Goal: Transaction & Acquisition: Purchase product/service

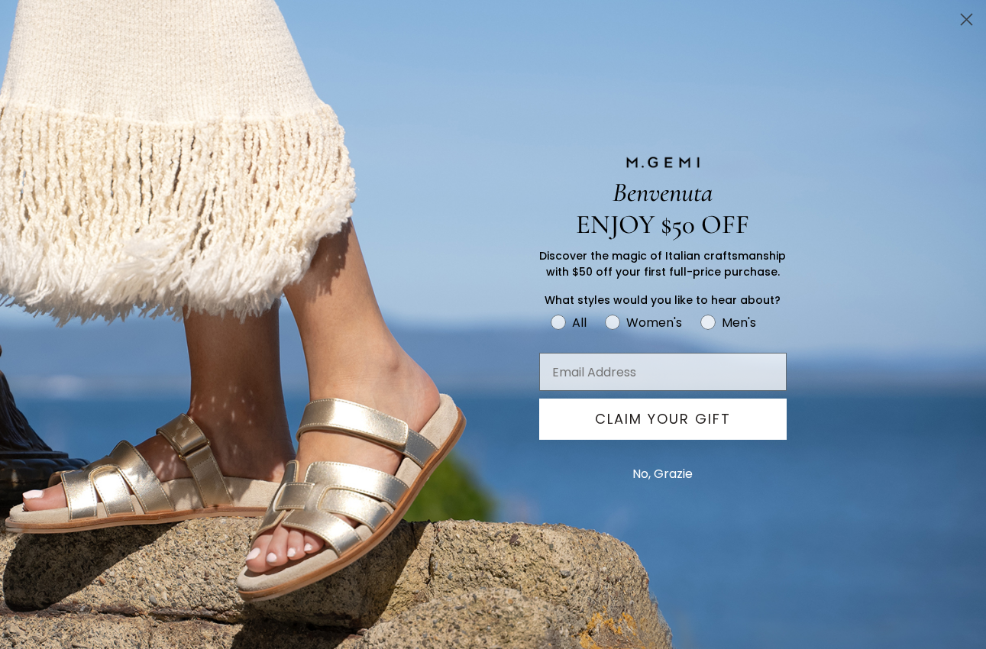
scroll to position [24, 0]
click at [678, 473] on button "No, Grazie" at bounding box center [663, 474] width 76 height 38
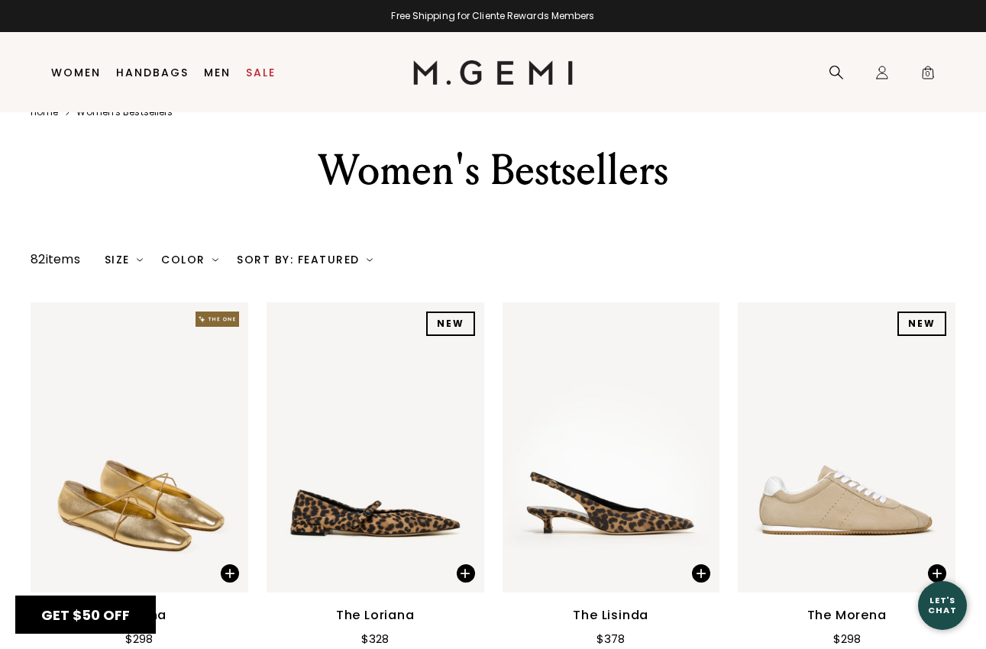
scroll to position [0, 0]
click at [120, 263] on div "Size" at bounding box center [124, 259] width 39 height 12
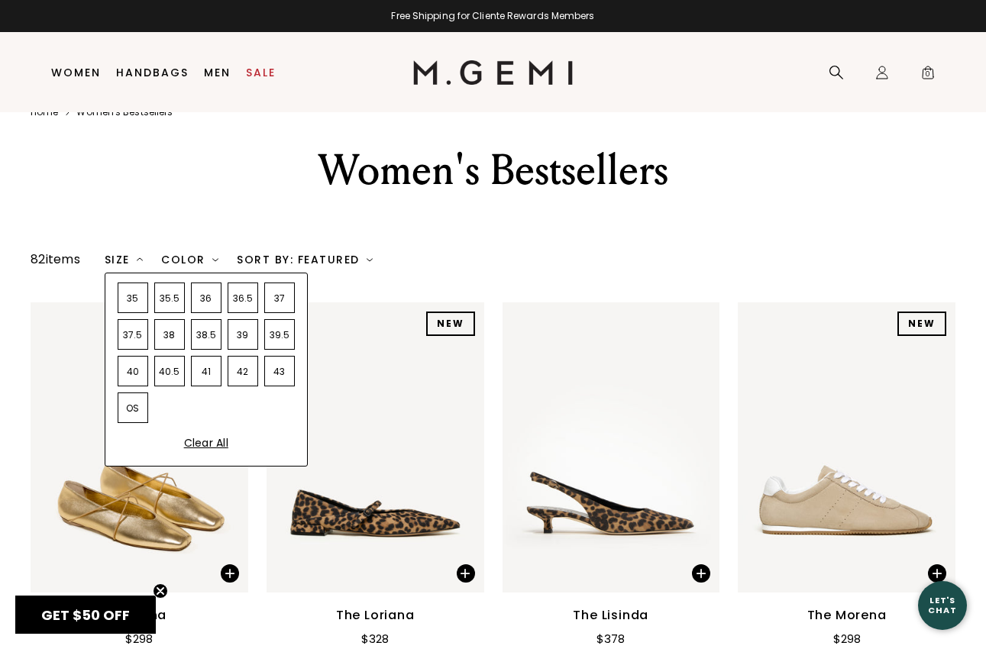
click at [285, 376] on div "43" at bounding box center [279, 371] width 31 height 31
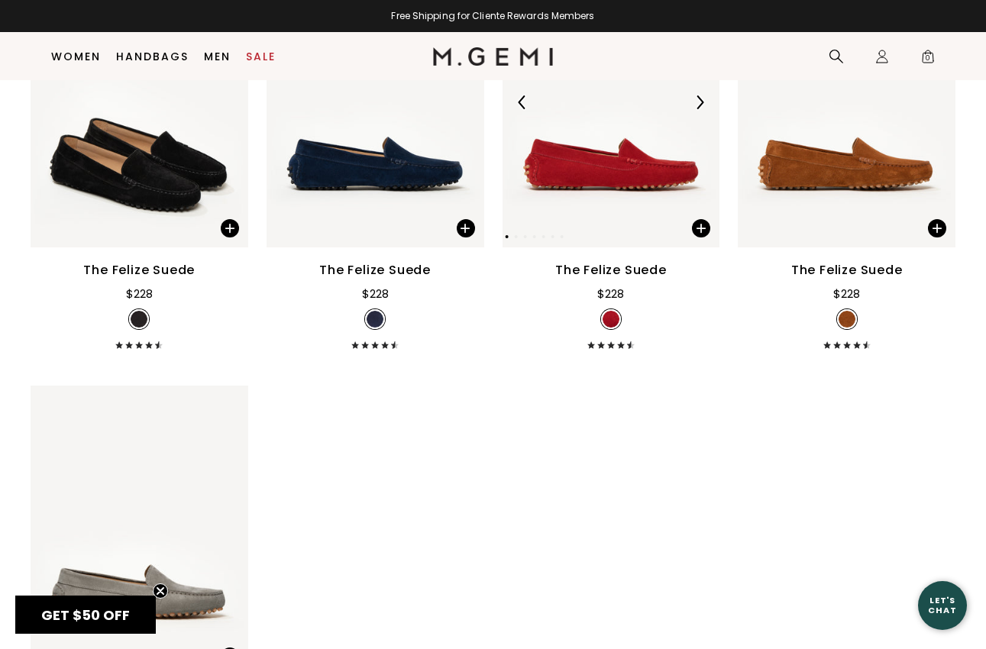
scroll to position [260, 0]
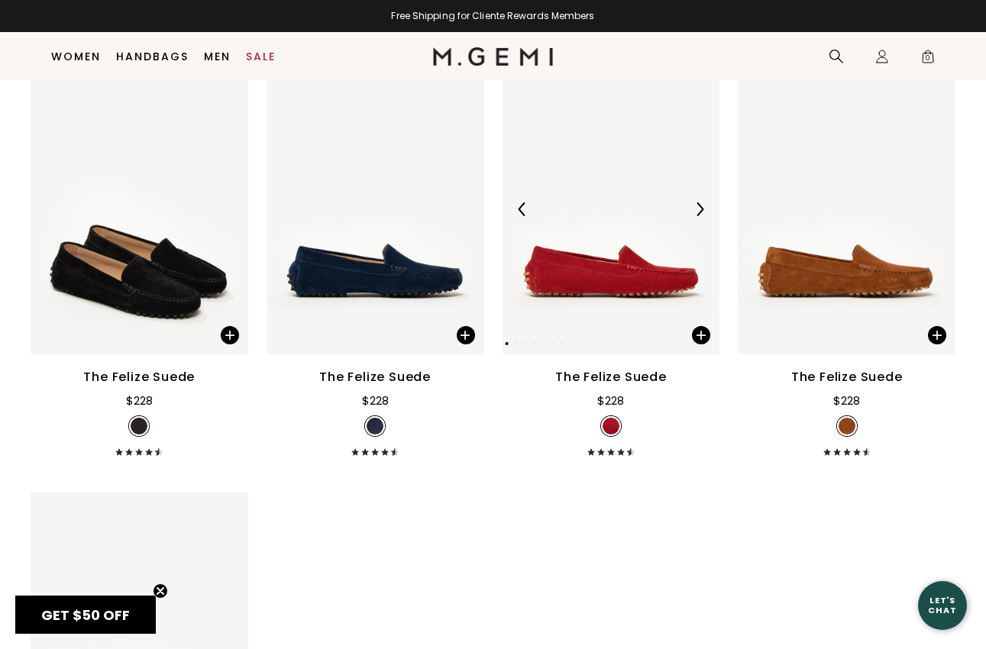
click at [644, 233] on img at bounding box center [611, 209] width 218 height 290
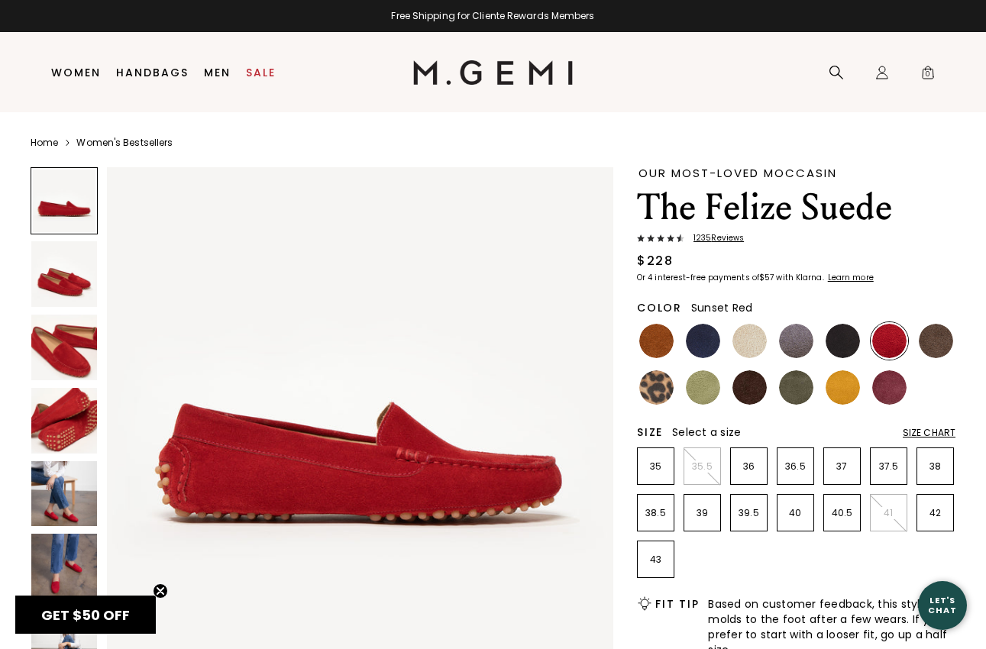
click at [54, 576] on img at bounding box center [64, 567] width 66 height 66
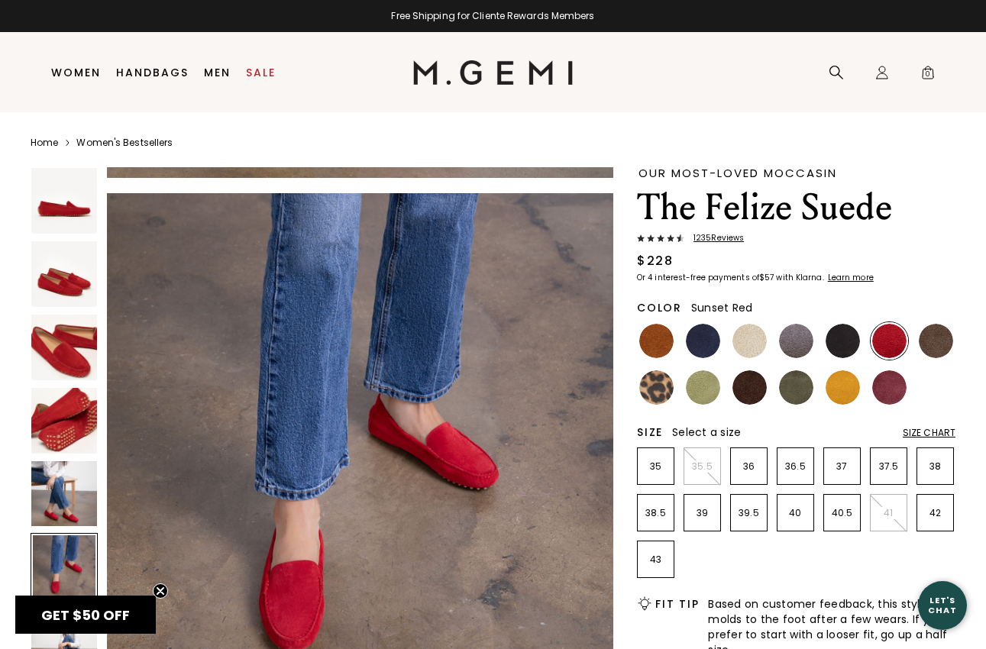
scroll to position [2608, 0]
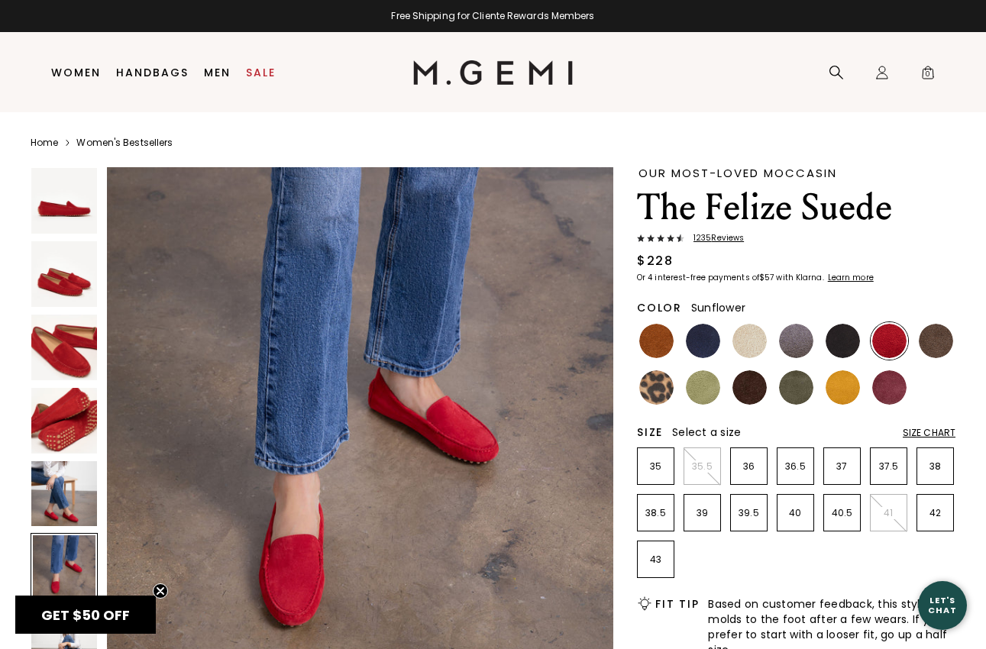
click at [832, 392] on img at bounding box center [842, 387] width 34 height 34
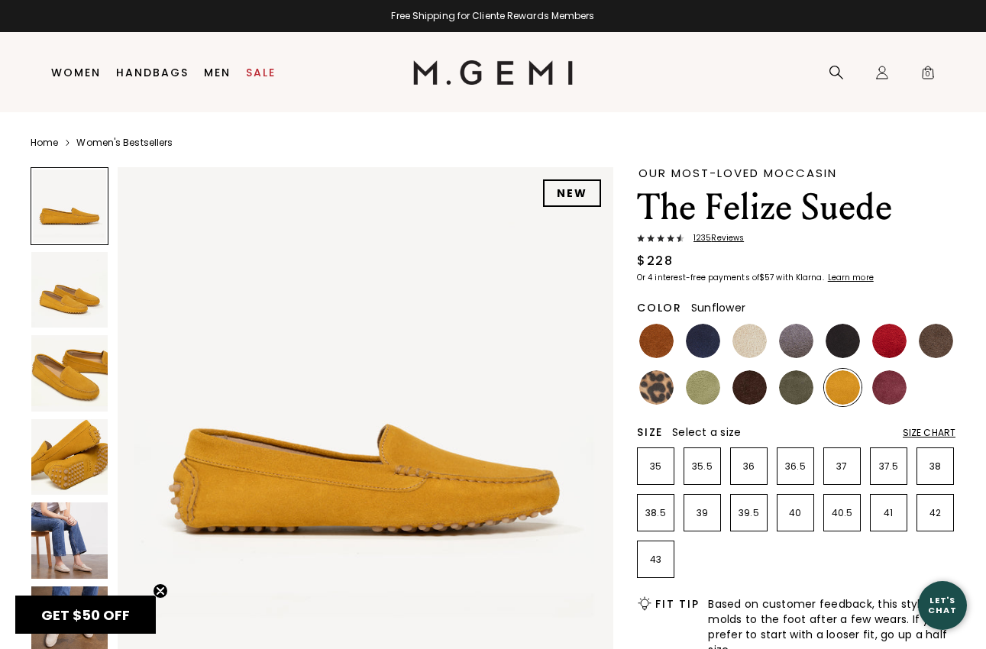
click at [60, 391] on img at bounding box center [69, 373] width 76 height 76
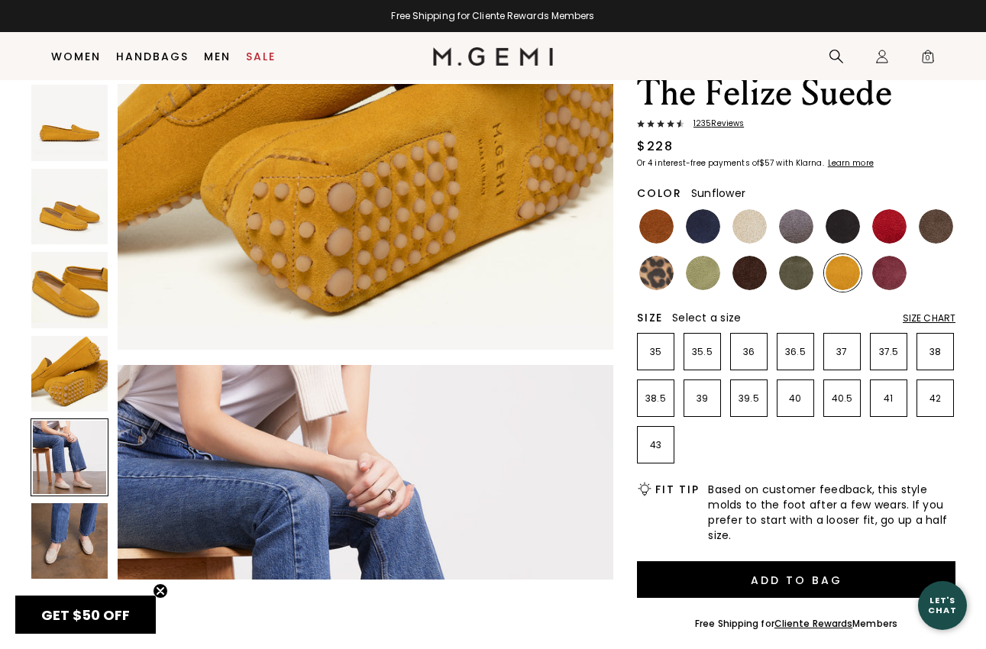
scroll to position [1699, 0]
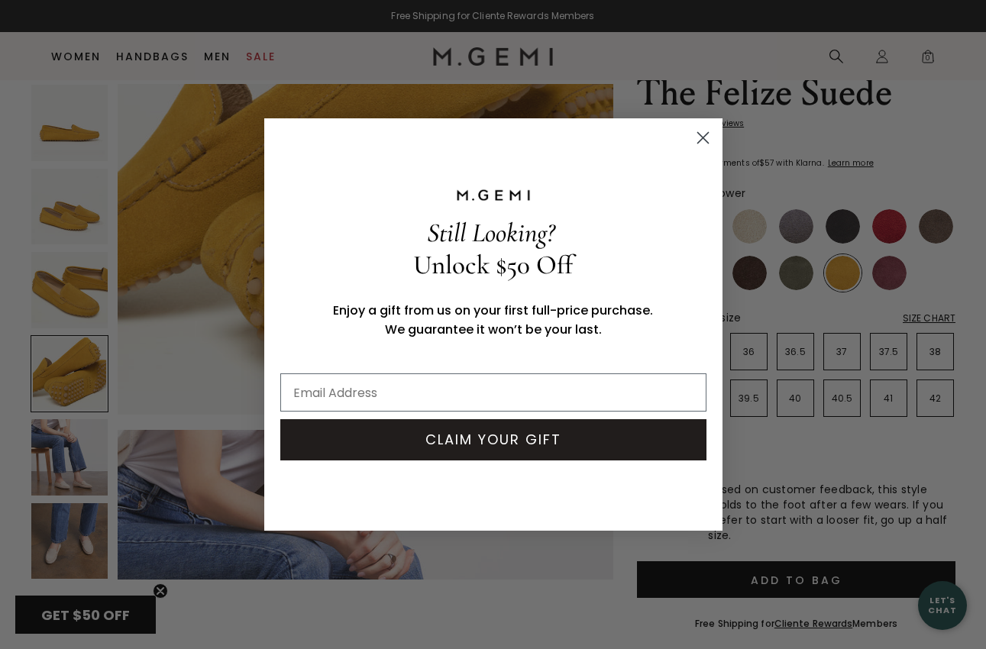
click at [701, 137] on icon "Close dialog" at bounding box center [702, 138] width 11 height 11
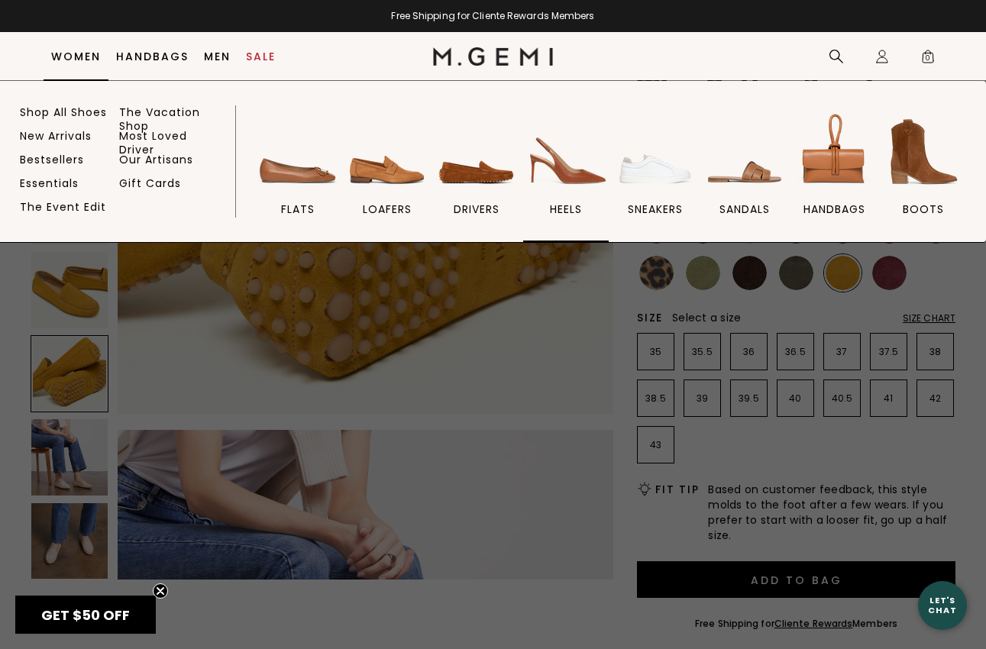
click at [566, 179] on img at bounding box center [566, 152] width 86 height 86
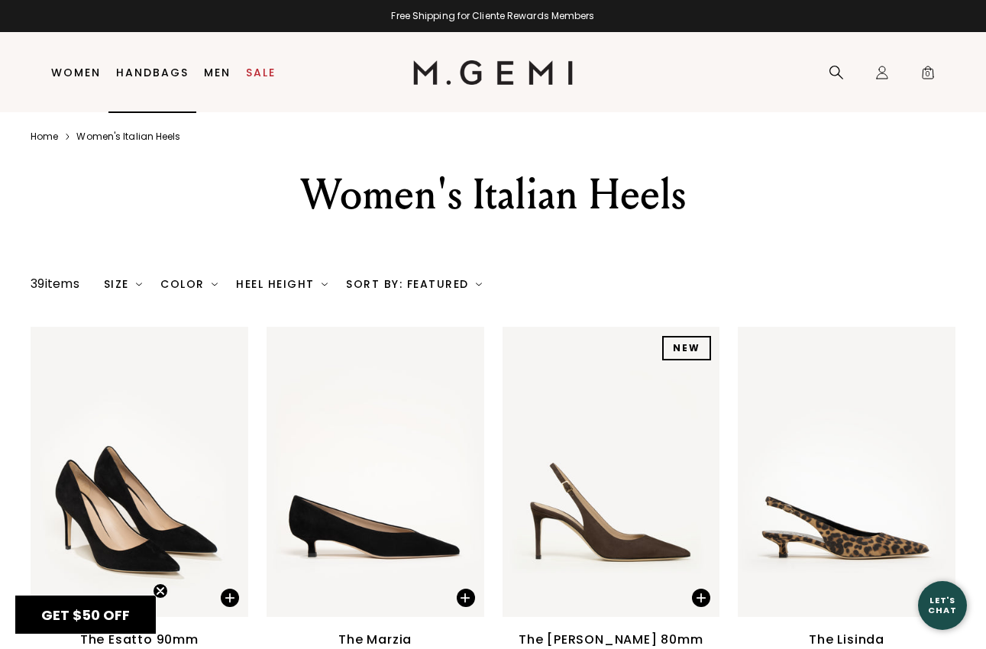
click at [144, 74] on link "Handbags" at bounding box center [152, 72] width 73 height 12
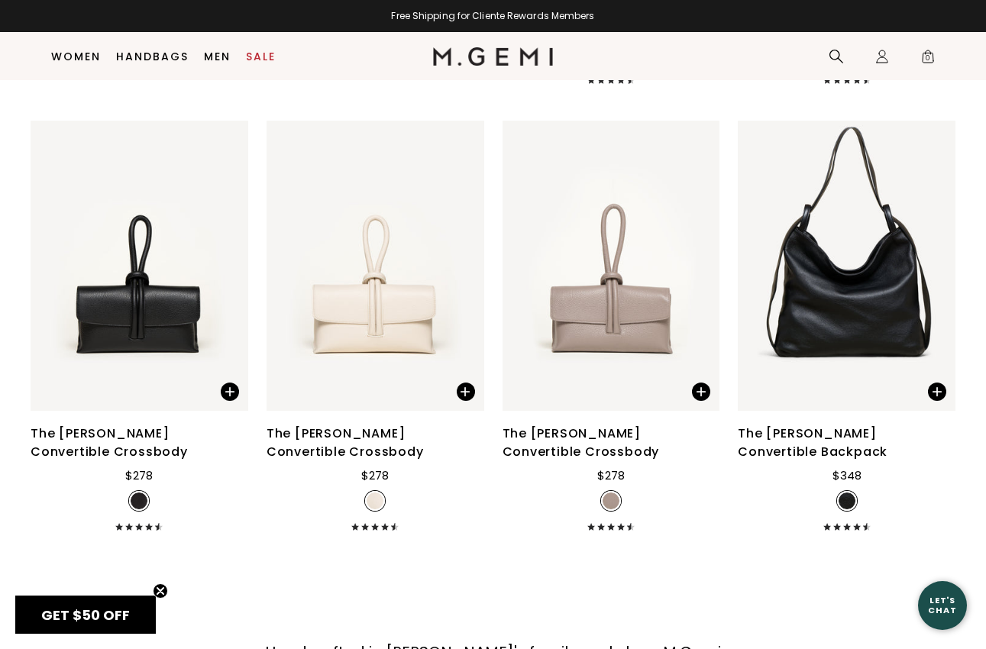
scroll to position [2354, 0]
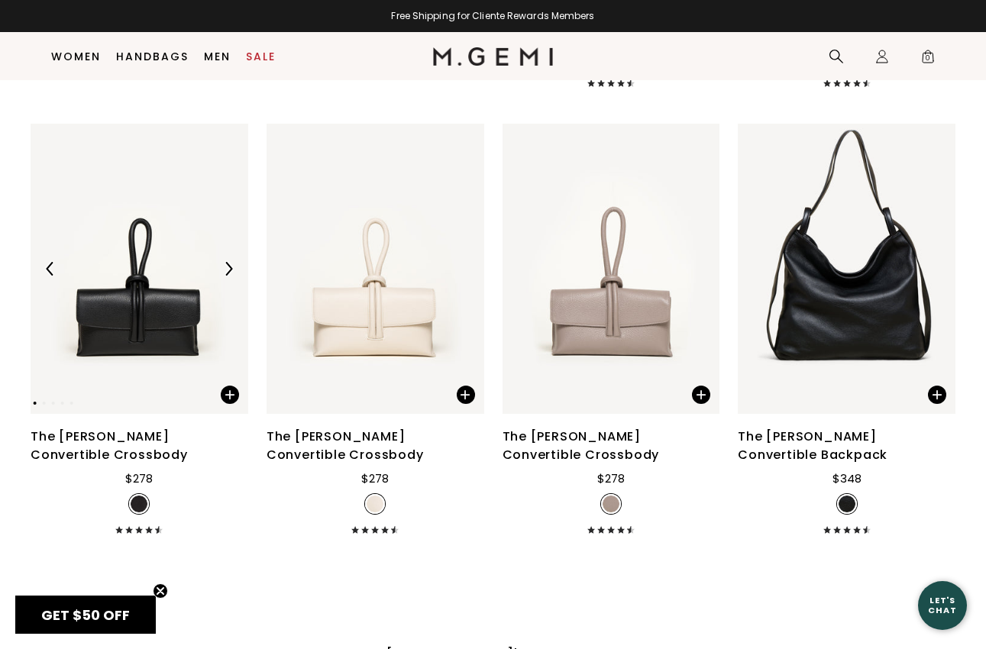
click at [153, 287] on img at bounding box center [140, 269] width 218 height 290
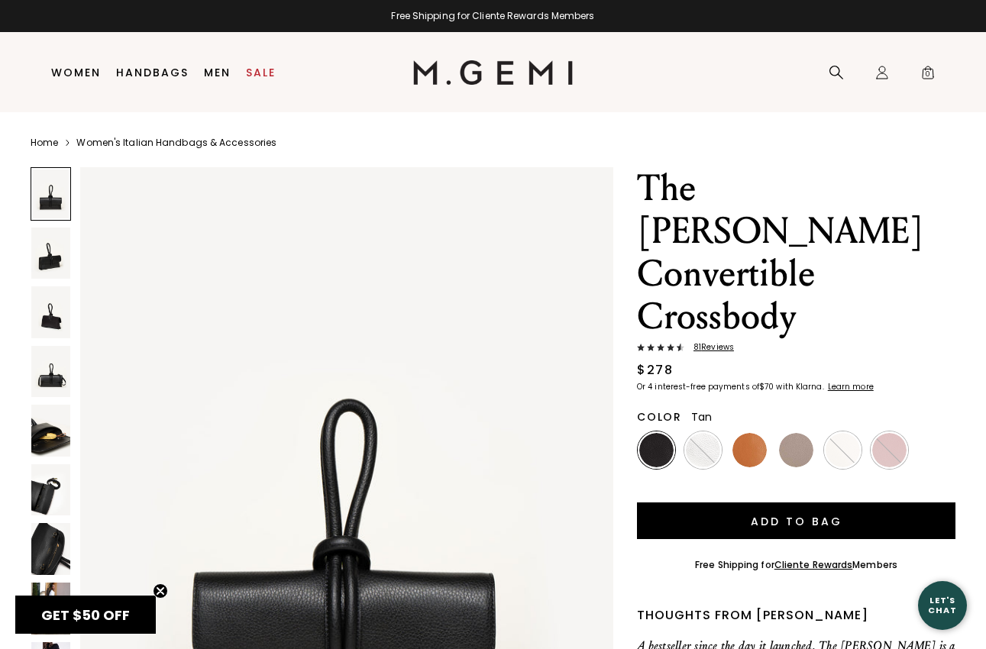
click at [758, 433] on img at bounding box center [749, 450] width 34 height 34
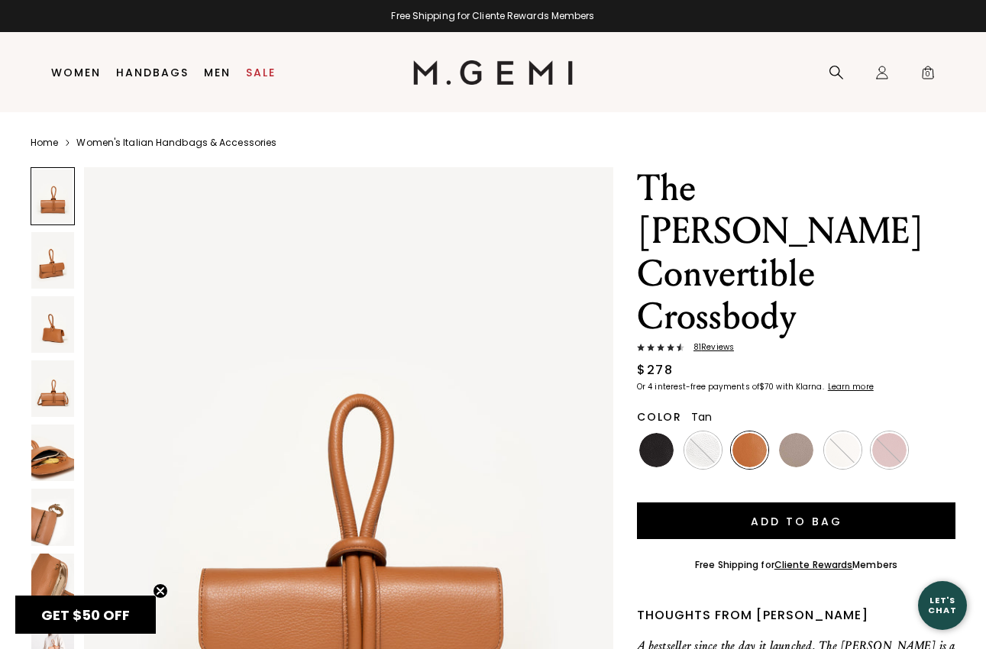
click at [511, 76] on img at bounding box center [493, 72] width 160 height 24
